Goal: Information Seeking & Learning: Check status

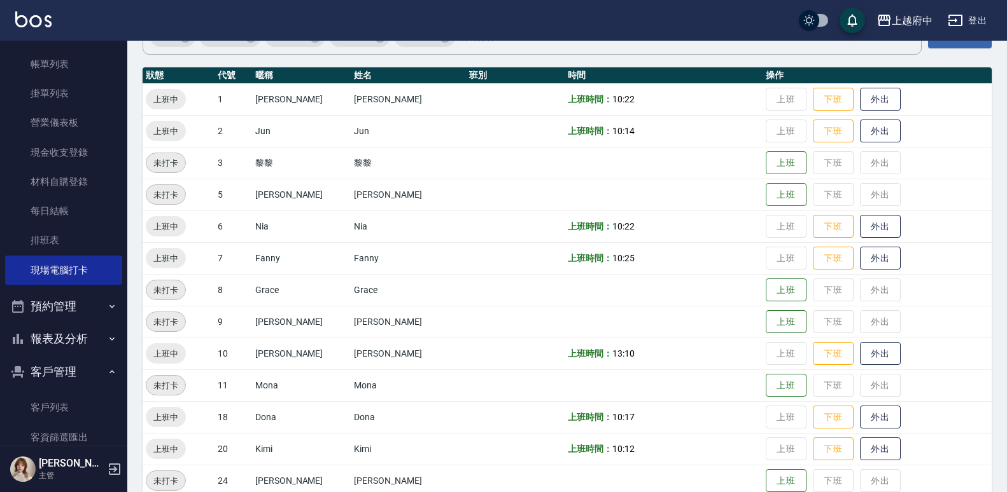
scroll to position [122, 0]
click at [72, 344] on button "報表及分析" at bounding box center [63, 339] width 117 height 33
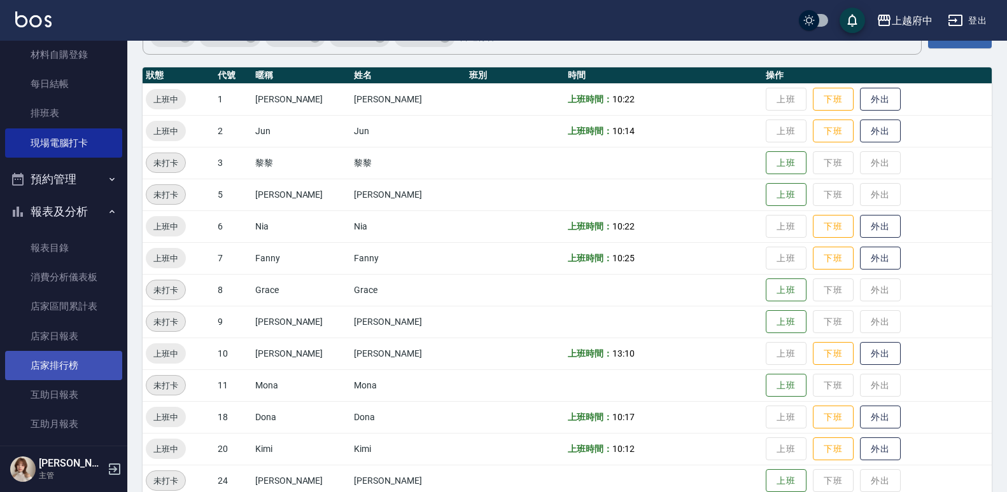
scroll to position [445, 0]
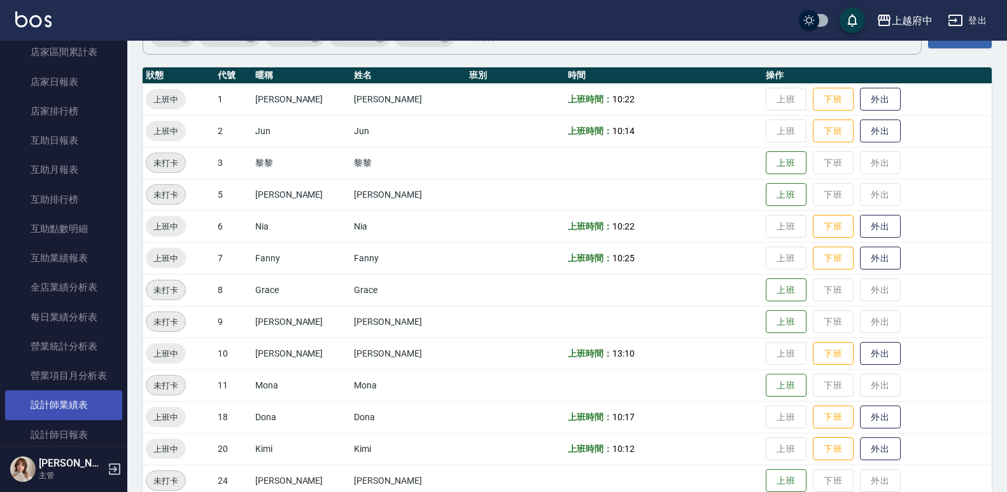
click at [77, 397] on link "設計師業績表" at bounding box center [63, 405] width 117 height 29
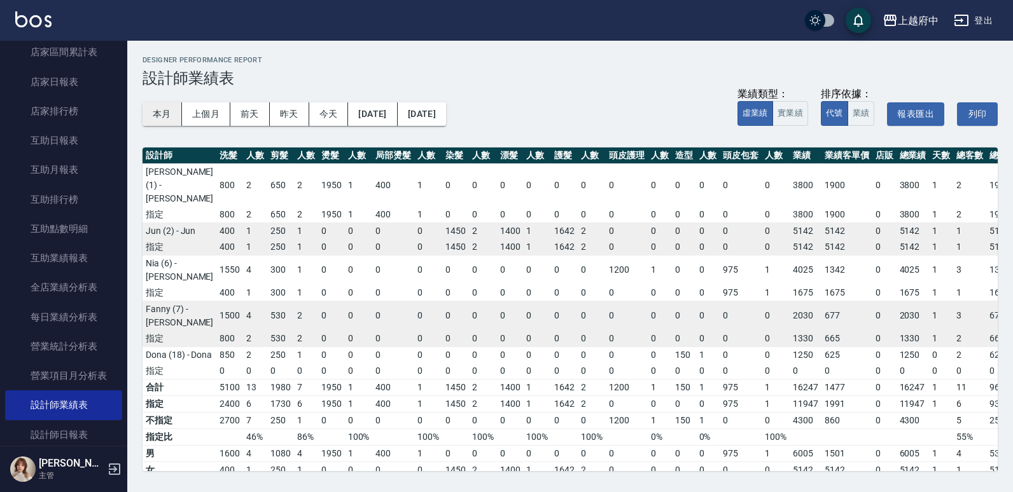
click at [167, 125] on button "本月" at bounding box center [162, 114] width 39 height 24
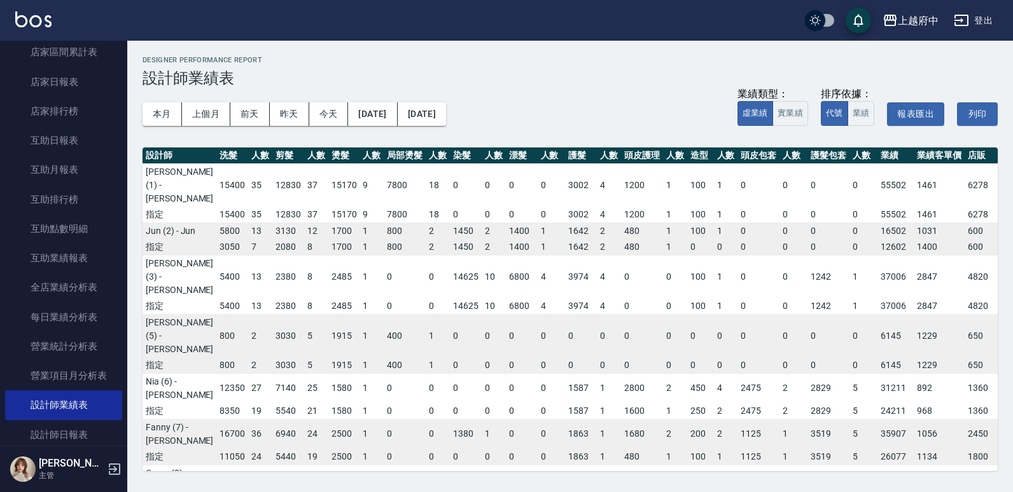
scroll to position [64, 0]
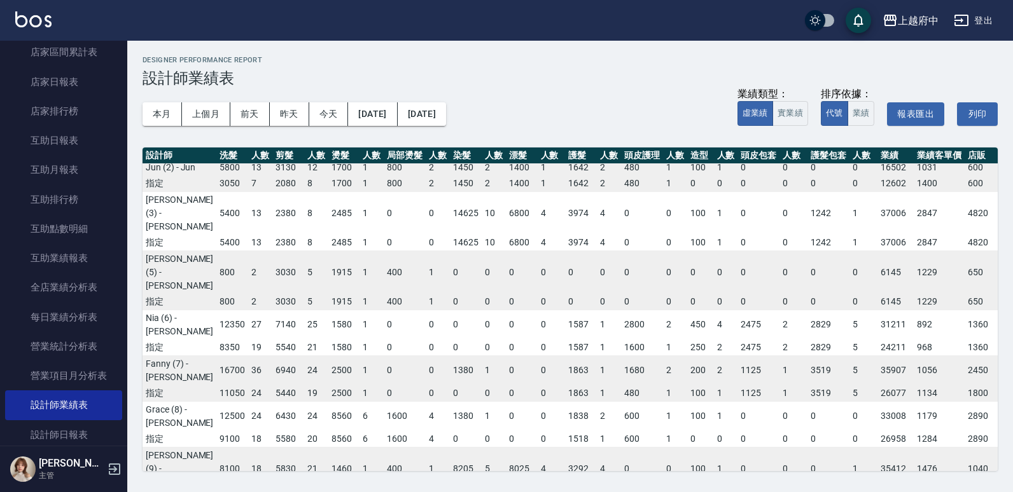
click at [621, 431] on td "600" at bounding box center [642, 416] width 42 height 30
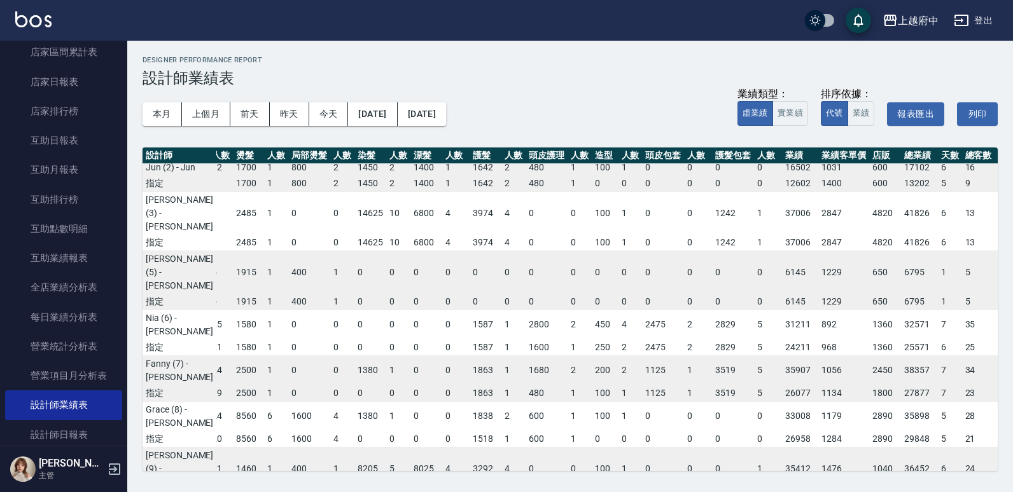
scroll to position [0, 95]
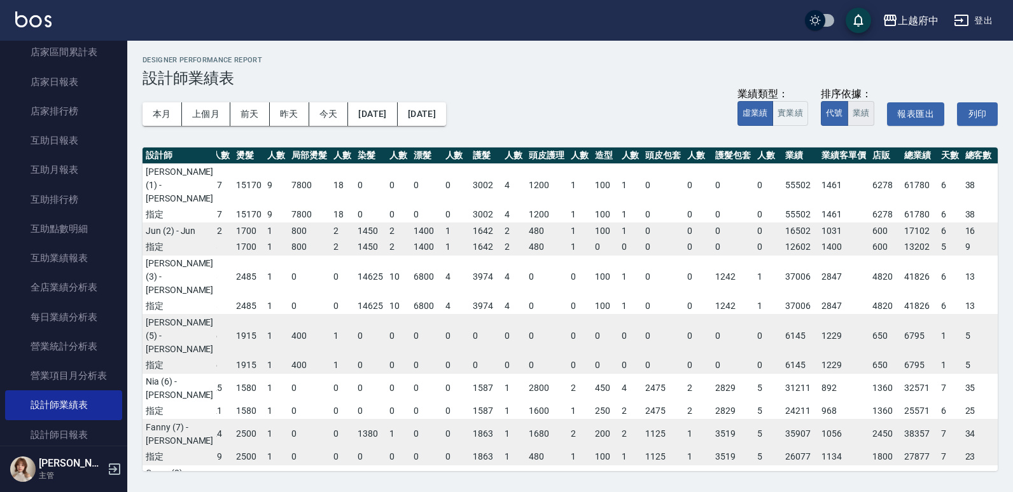
click at [867, 113] on button "業績" at bounding box center [860, 113] width 27 height 25
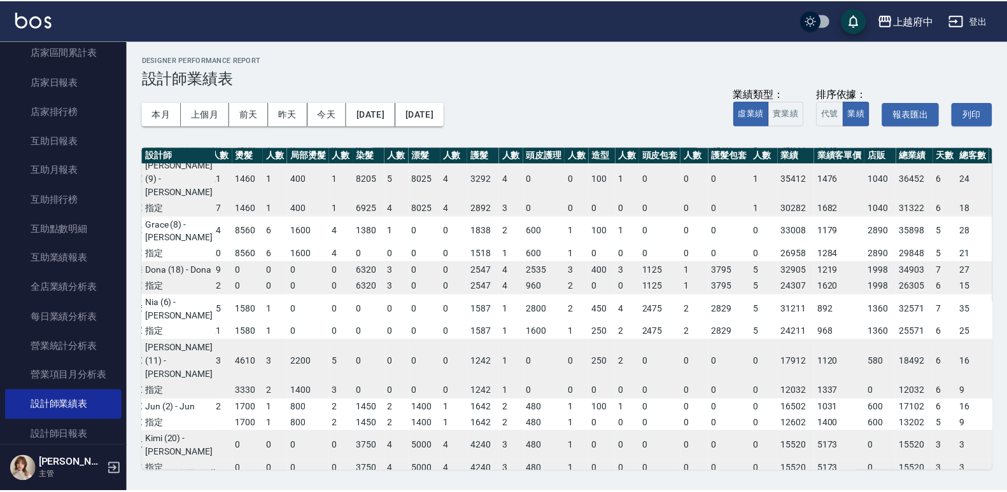
scroll to position [191, 95]
